Goal: Task Accomplishment & Management: Manage account settings

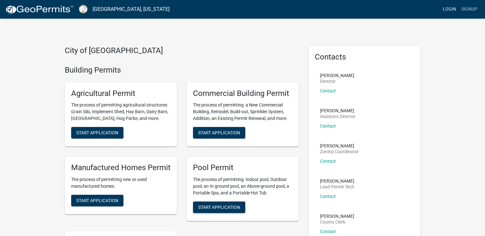
drag, startPoint x: 0, startPoint y: 0, endPoint x: 449, endPoint y: 11, distance: 449.4
click at [449, 11] on link "Login" at bounding box center [449, 9] width 19 height 12
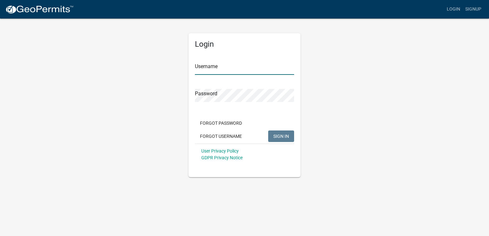
type input "mschroeder"
click at [281, 136] on span "SIGN IN" at bounding box center [281, 136] width 16 height 5
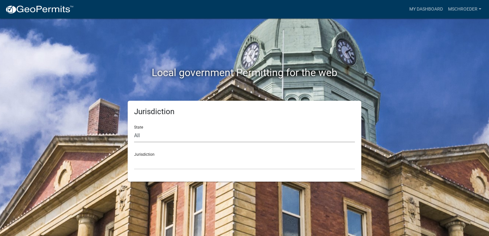
click at [183, 133] on select "All [US_STATE] [US_STATE] [US_STATE] [US_STATE] [US_STATE] [US_STATE] [US_STATE…" at bounding box center [244, 135] width 221 height 13
select select "[US_STATE]"
click at [134, 129] on select "All [US_STATE] [US_STATE] [US_STATE] [US_STATE] [US_STATE] [US_STATE] [US_STATE…" at bounding box center [244, 135] width 221 height 13
click at [151, 161] on select "[GEOGRAPHIC_DATA], [US_STATE][PERSON_NAME][GEOGRAPHIC_DATA], [US_STATE][PERSON_…" at bounding box center [244, 163] width 221 height 13
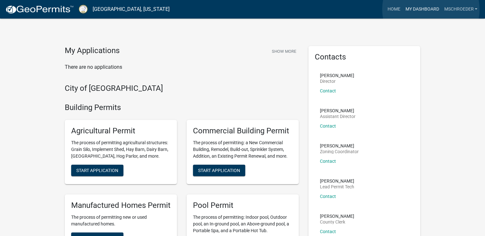
click at [430, 9] on link "My Dashboard" at bounding box center [421, 9] width 39 height 12
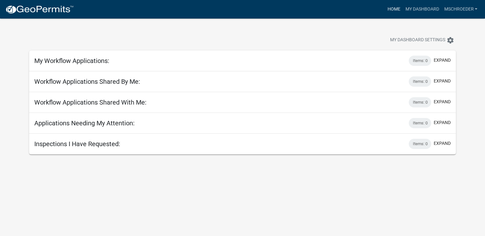
click at [391, 10] on link "Home" at bounding box center [393, 9] width 18 height 12
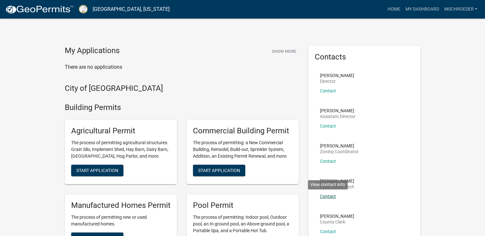
click at [326, 195] on link "Contact" at bounding box center [328, 196] width 16 height 5
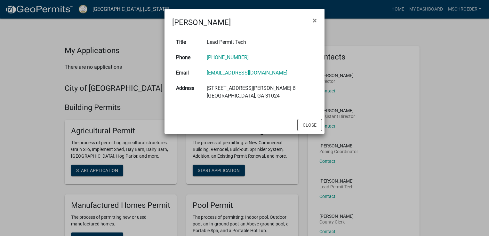
click at [395, 121] on ngb-modal-window "[PERSON_NAME] × Title Lead Permit Tech Phone [PHONE_NUMBER] Email [EMAIL_ADDRES…" at bounding box center [244, 118] width 489 height 236
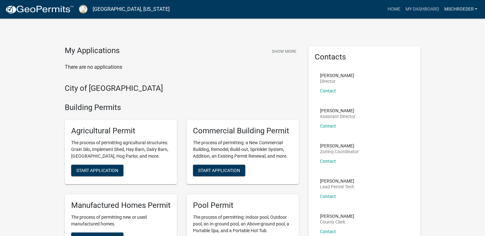
click at [459, 12] on link "mschroeder" at bounding box center [460, 9] width 38 height 12
click at [452, 24] on link "Account" at bounding box center [453, 26] width 51 height 15
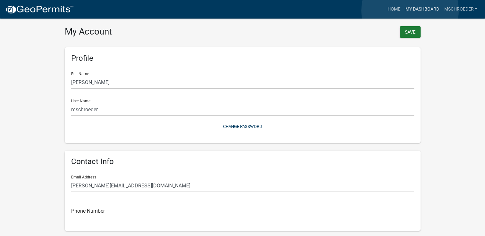
click at [410, 11] on link "My Dashboard" at bounding box center [421, 9] width 39 height 12
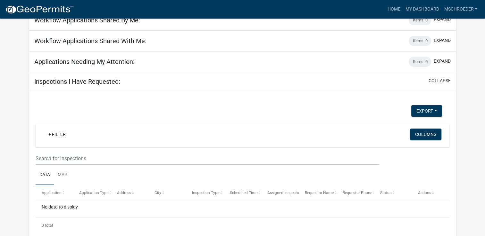
scroll to position [72, 0]
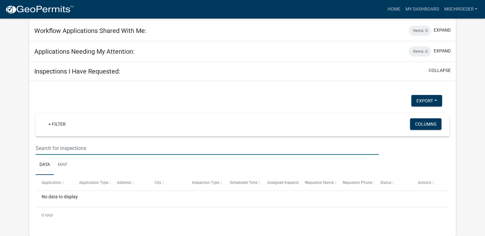
click at [65, 148] on input "text" at bounding box center [207, 148] width 343 height 13
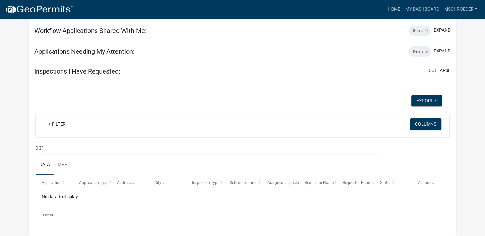
click at [133, 184] on span at bounding box center [133, 183] width 4 height 4
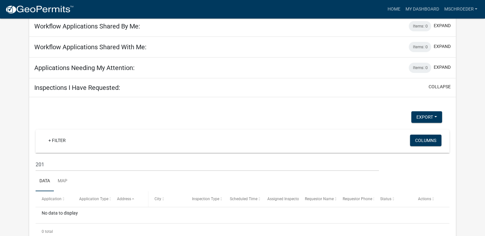
scroll to position [72, 0]
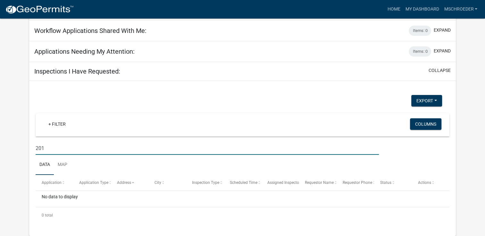
click at [70, 151] on input "201" at bounding box center [207, 148] width 343 height 13
type input "201 e s"
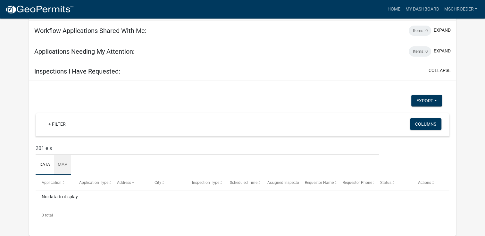
click at [65, 165] on link "Map" at bounding box center [62, 165] width 17 height 20
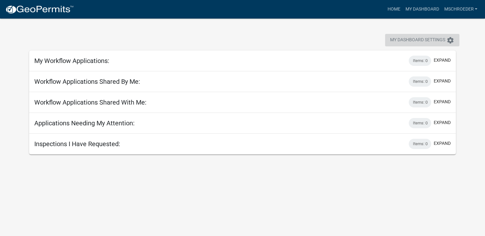
click at [452, 42] on icon "settings" at bounding box center [450, 41] width 8 height 8
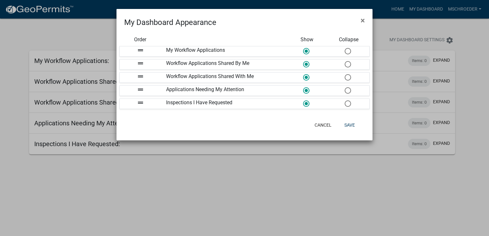
click at [141, 77] on icon "drag_handle" at bounding box center [141, 77] width 8 height 8
click at [326, 125] on button "Cancel" at bounding box center [323, 125] width 27 height 12
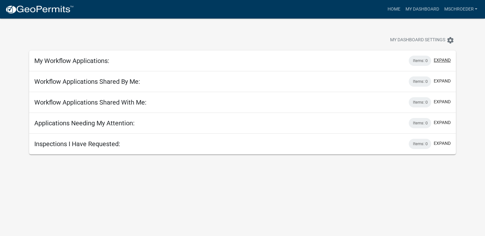
click at [438, 62] on button "expand" at bounding box center [441, 60] width 17 height 7
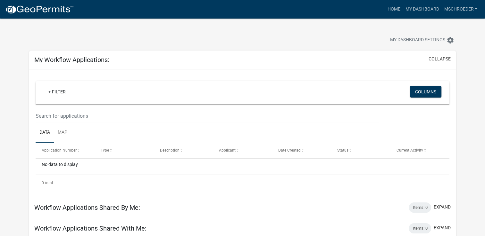
click at [320, 91] on div "+ Filter Columns" at bounding box center [242, 92] width 408 height 23
click at [423, 92] on button "Columns" at bounding box center [425, 92] width 31 height 12
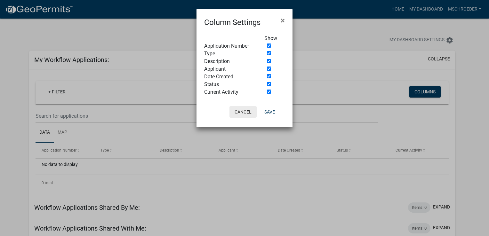
click at [233, 114] on button "Cancel" at bounding box center [243, 112] width 27 height 12
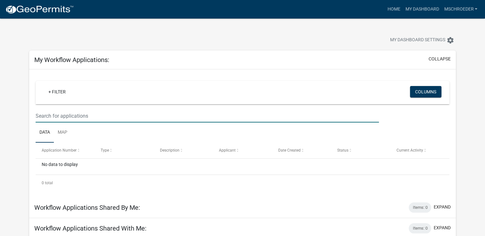
click at [109, 121] on input "text" at bounding box center [207, 116] width 343 height 13
type input "201 e s"
click at [389, 12] on link "Home" at bounding box center [393, 9] width 18 height 12
